Goal: Transaction & Acquisition: Purchase product/service

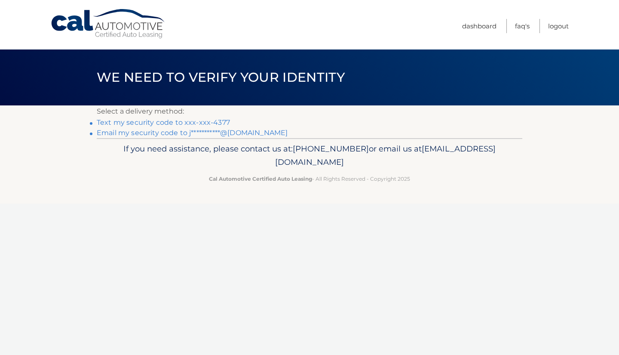
click at [139, 120] on link "Text my security code to xxx-xxx-4377" at bounding box center [163, 122] width 133 height 8
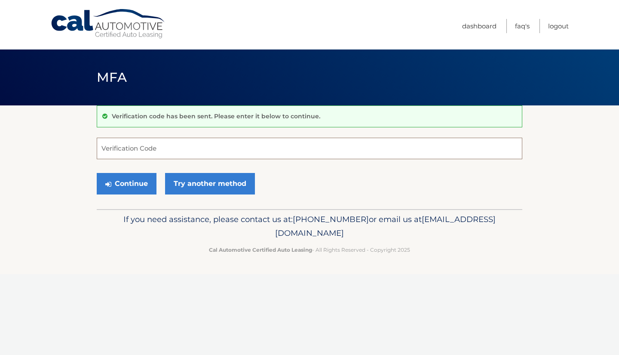
click at [137, 152] on input "Verification Code" at bounding box center [310, 149] width 426 height 22
type input "748660"
click at [129, 188] on button "Continue" at bounding box center [127, 184] width 60 height 22
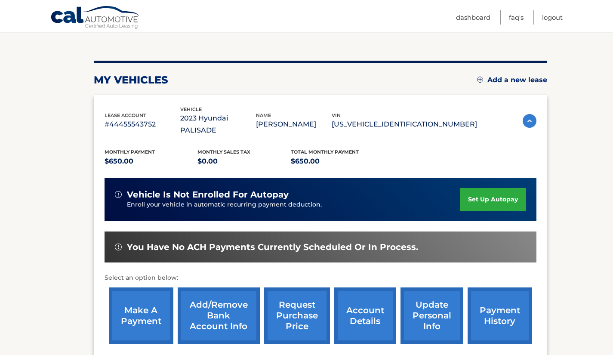
scroll to position [92, 0]
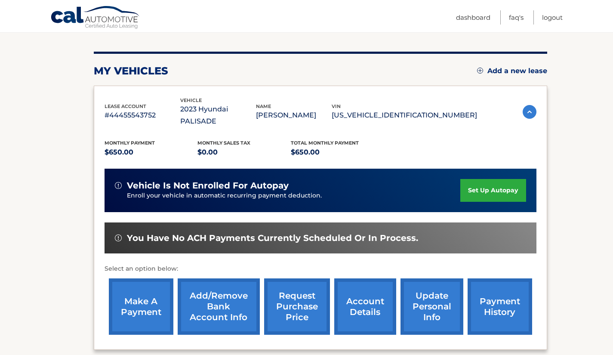
click at [146, 289] on link "make a payment" at bounding box center [141, 306] width 65 height 56
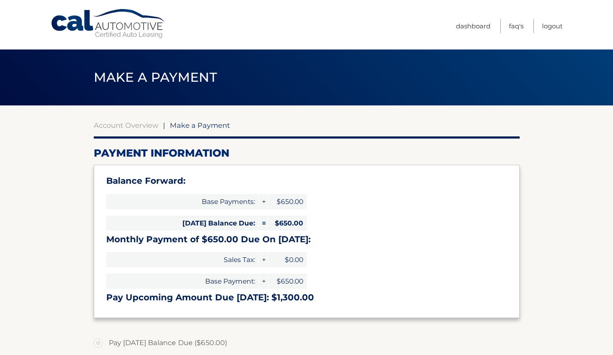
select select "NTFjZTNjMzUtMDVlNi00OTI3LWEwNjUtYzU2Yjc2N2E5YzM5"
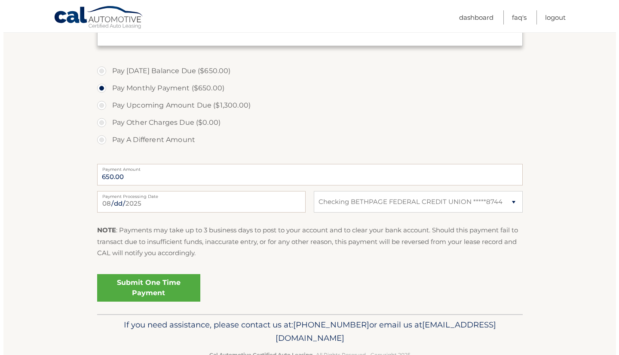
scroll to position [272, 0]
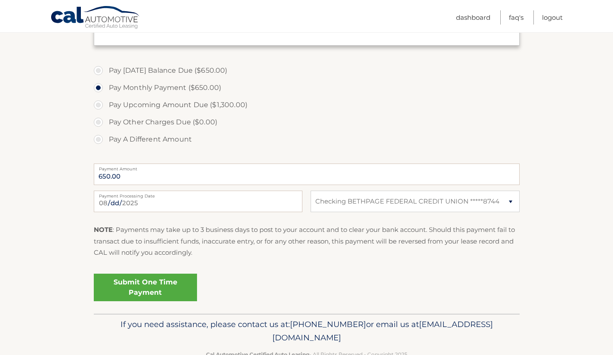
click at [131, 284] on link "Submit One Time Payment" at bounding box center [145, 288] width 103 height 28
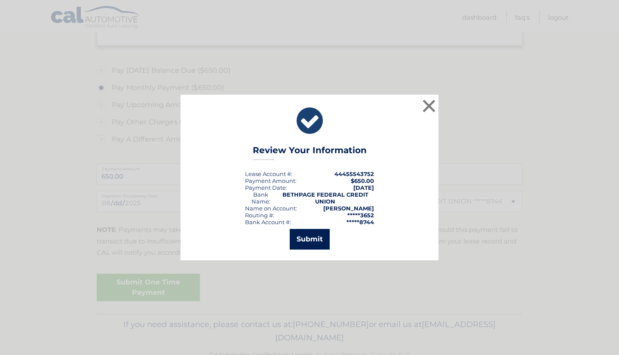
click at [307, 239] on button "Submit" at bounding box center [310, 239] width 40 height 21
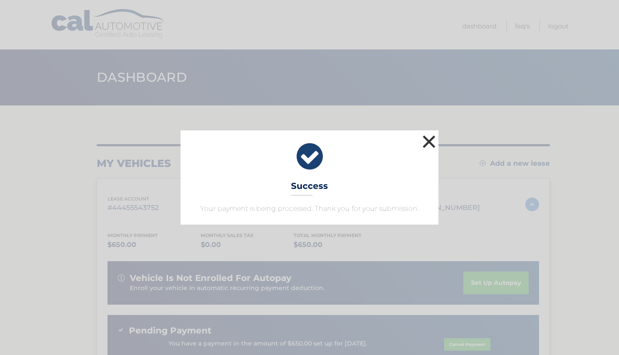
click at [429, 145] on button "×" at bounding box center [429, 141] width 17 height 17
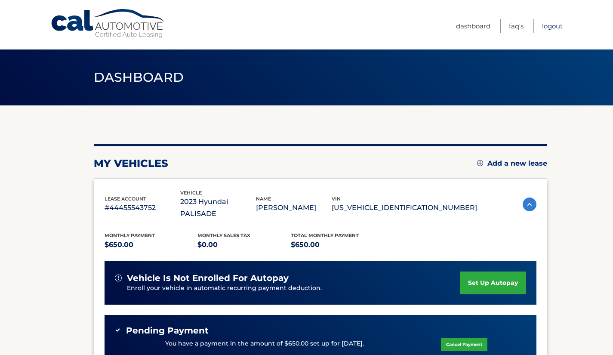
click at [546, 29] on link "Logout" at bounding box center [552, 26] width 21 height 14
